Goal: Task Accomplishment & Management: Manage account settings

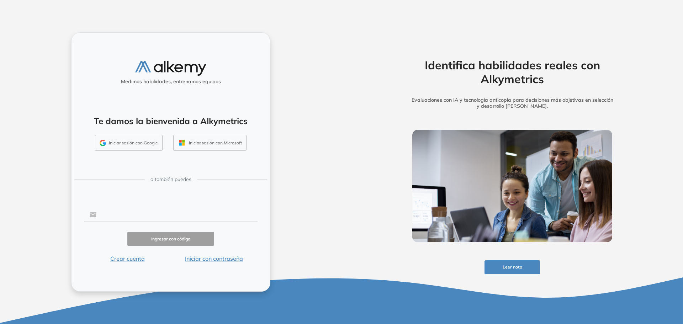
click at [133, 219] on input "text" at bounding box center [176, 215] width 161 height 14
type input "**********"
click at [167, 239] on button "Ingresar con código" at bounding box center [170, 239] width 87 height 14
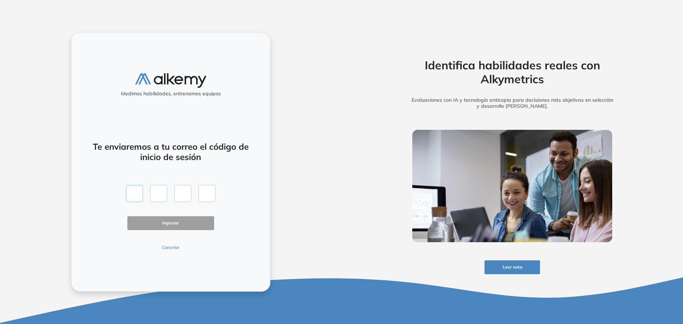
click at [142, 192] on input "text" at bounding box center [134, 193] width 17 height 17
type input "*"
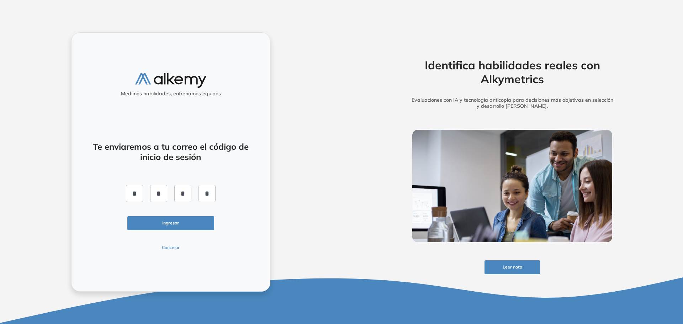
click at [189, 219] on button "Ingresar" at bounding box center [170, 223] width 87 height 14
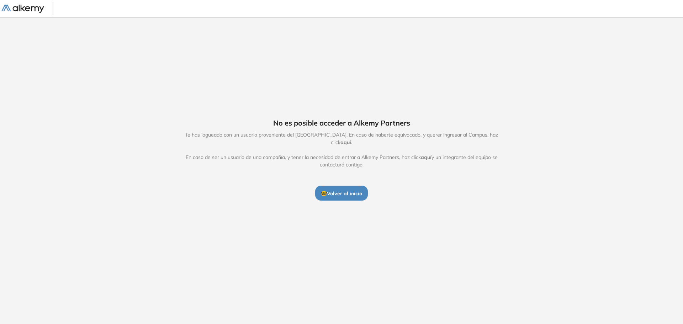
click at [349, 190] on span "🤓 Volver al inicio" at bounding box center [341, 193] width 41 height 6
